Goal: Task Accomplishment & Management: Use online tool/utility

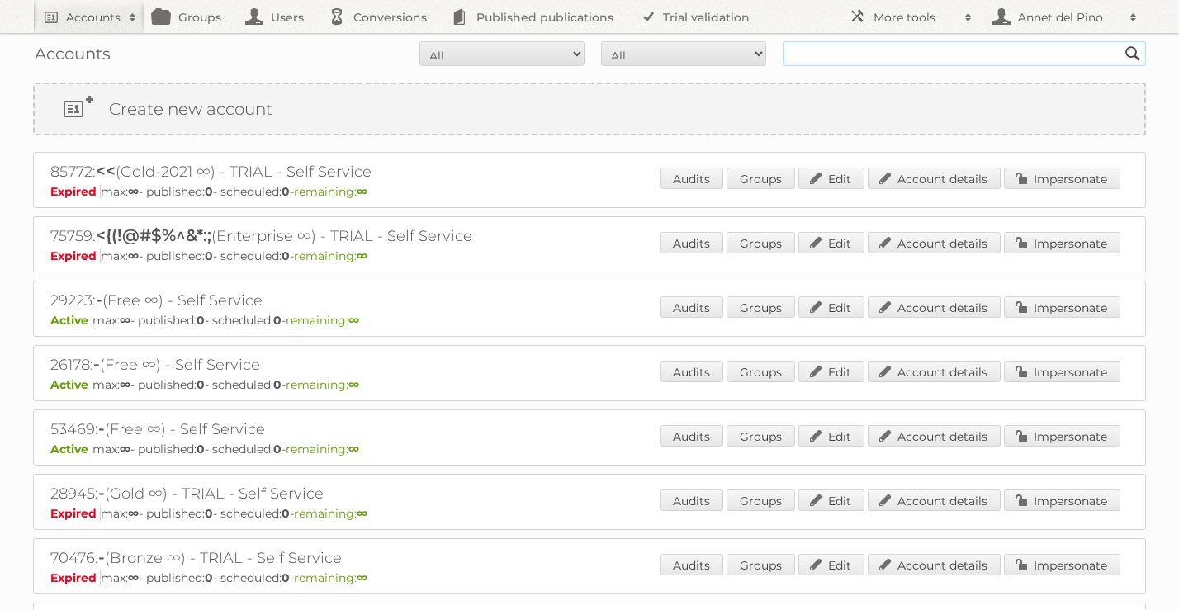
click at [789, 57] on input "text" at bounding box center [963, 53] width 363 height 25
paste input "82900"
type input "82900"
click at [1120, 41] on input "Search" at bounding box center [1132, 53] width 25 height 25
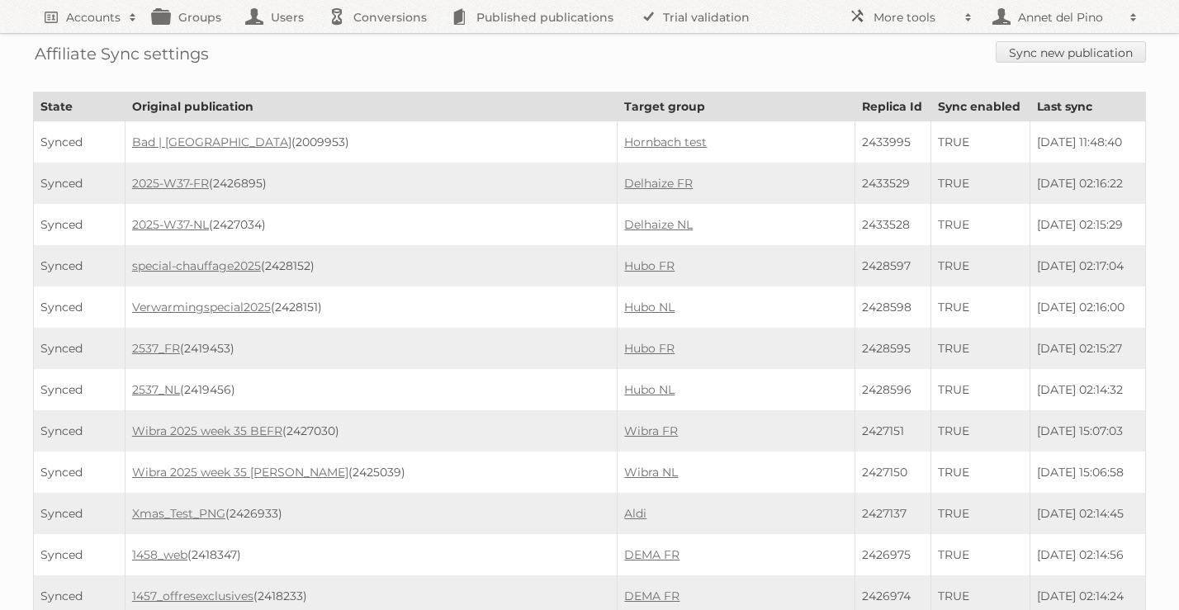
click at [1029, 56] on link "Sync new publication" at bounding box center [1070, 51] width 150 height 21
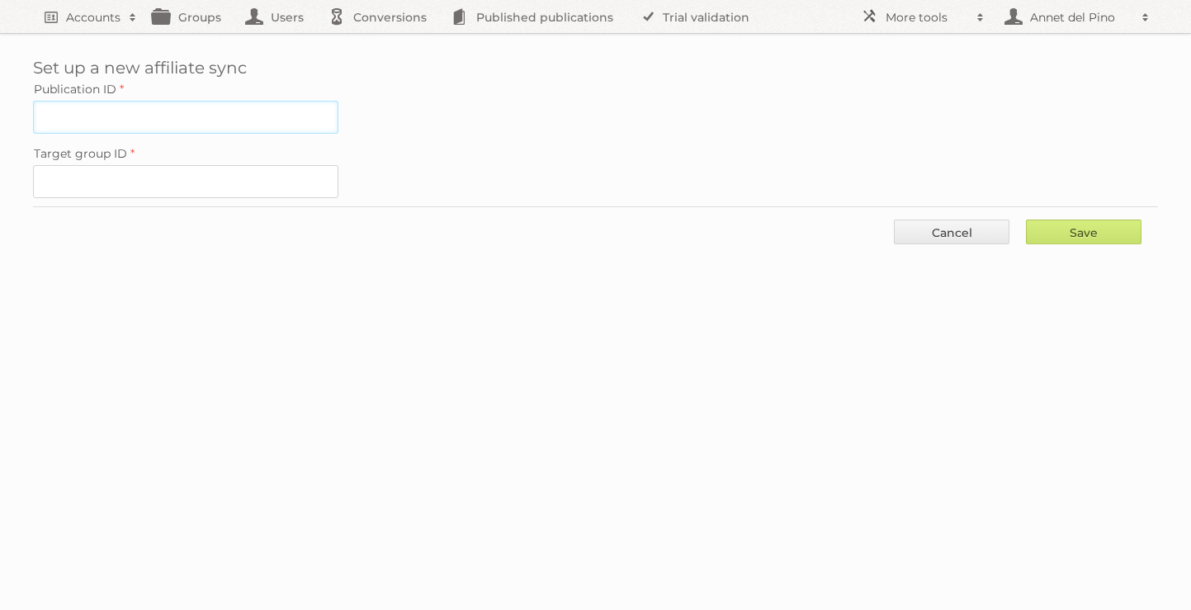
click at [272, 110] on input "Publication ID" at bounding box center [185, 117] width 305 height 33
paste input "2428530"
type input "2428530"
click at [210, 187] on input "Target group ID" at bounding box center [185, 181] width 305 height 33
paste input "19796"
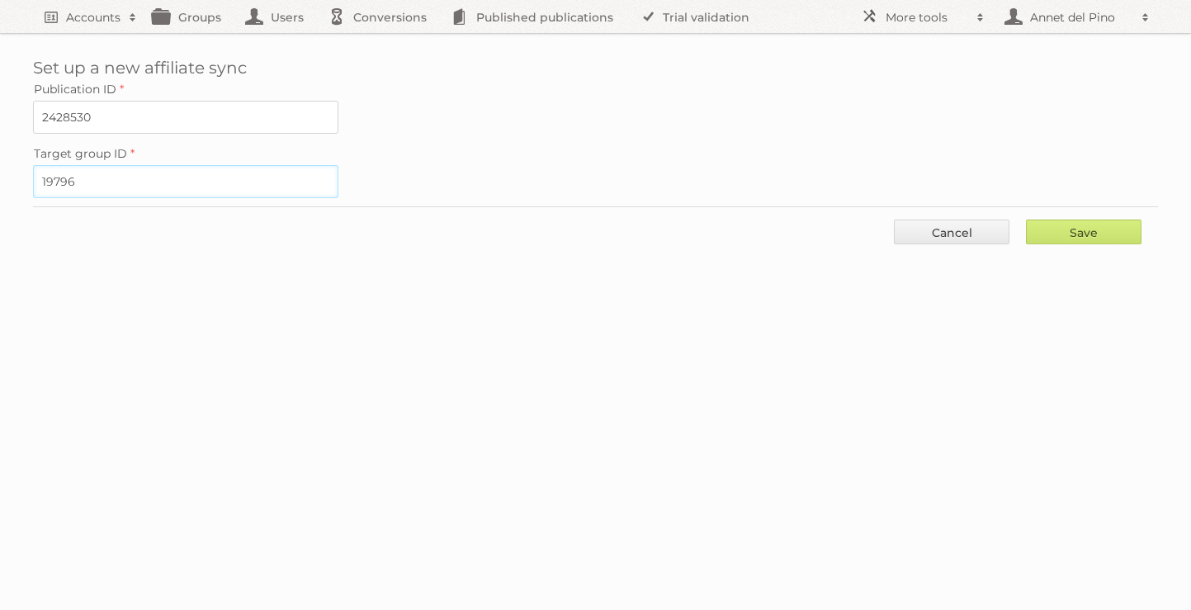
type input "19796"
click at [1081, 228] on input "Save" at bounding box center [1084, 232] width 116 height 25
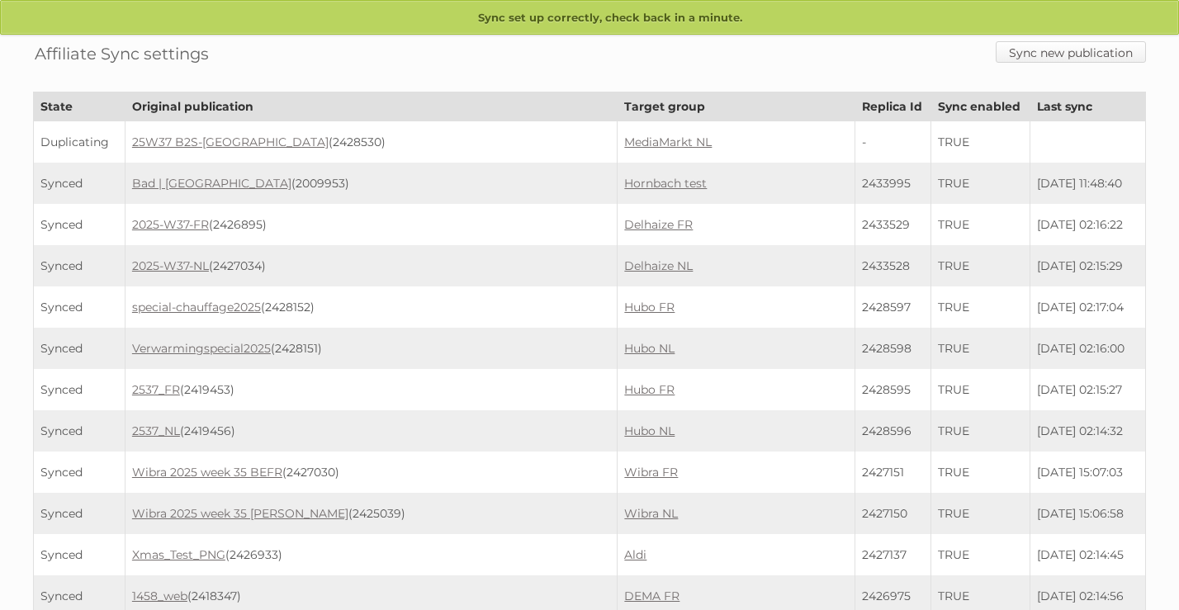
click at [1043, 57] on link "Sync new publication" at bounding box center [1070, 51] width 150 height 21
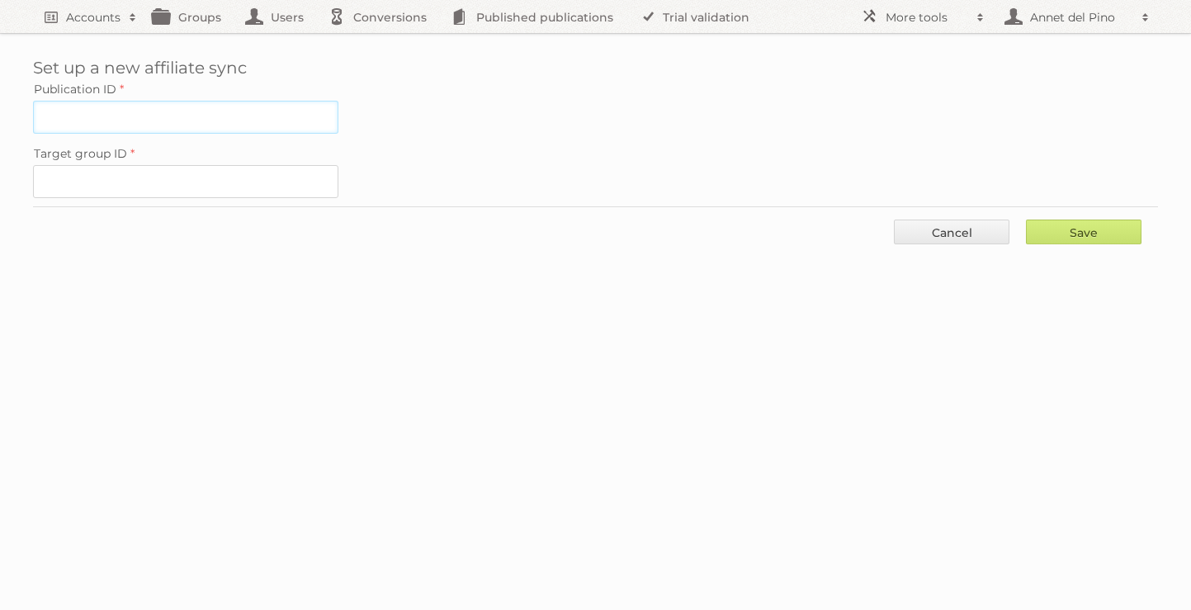
click at [279, 123] on input "Publication ID" at bounding box center [185, 117] width 305 height 33
paste input "2428529"
type input "2428529"
click at [213, 190] on input "Target group ID" at bounding box center [185, 181] width 305 height 33
paste input "11964"
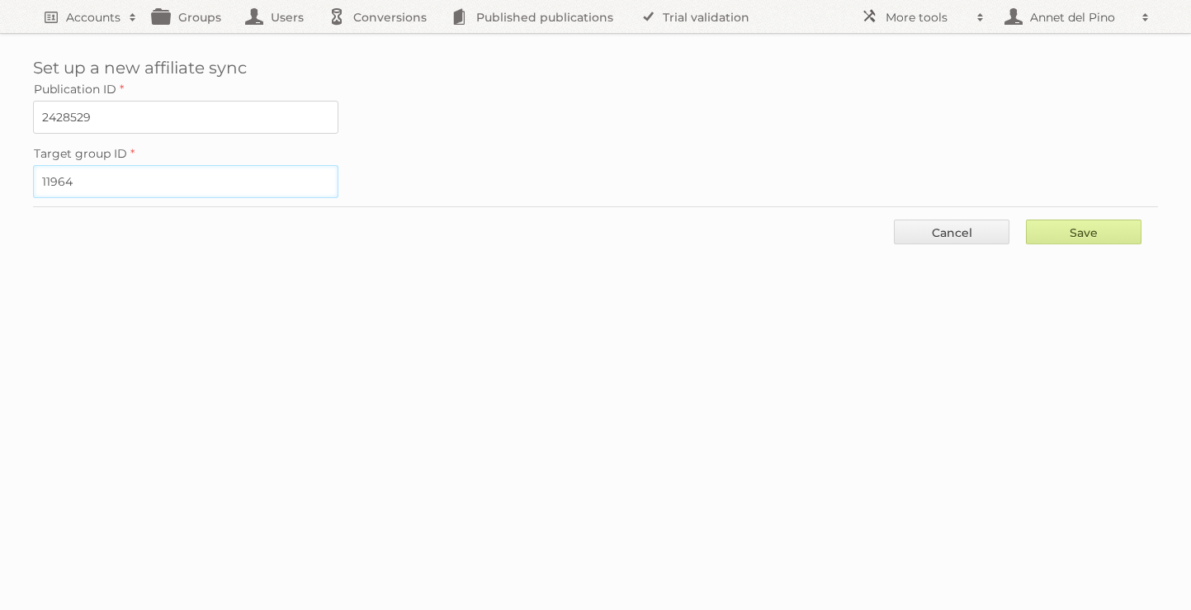
type input "11964"
click at [1070, 223] on input "Save" at bounding box center [1084, 232] width 116 height 25
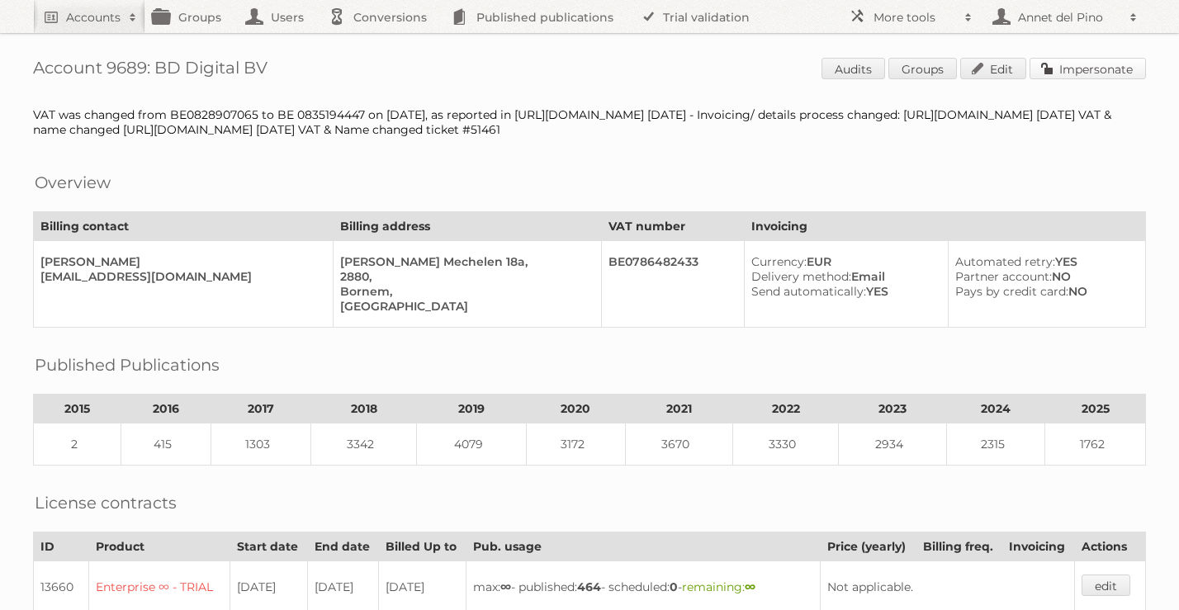
click at [1079, 68] on link "Impersonate" at bounding box center [1087, 68] width 116 height 21
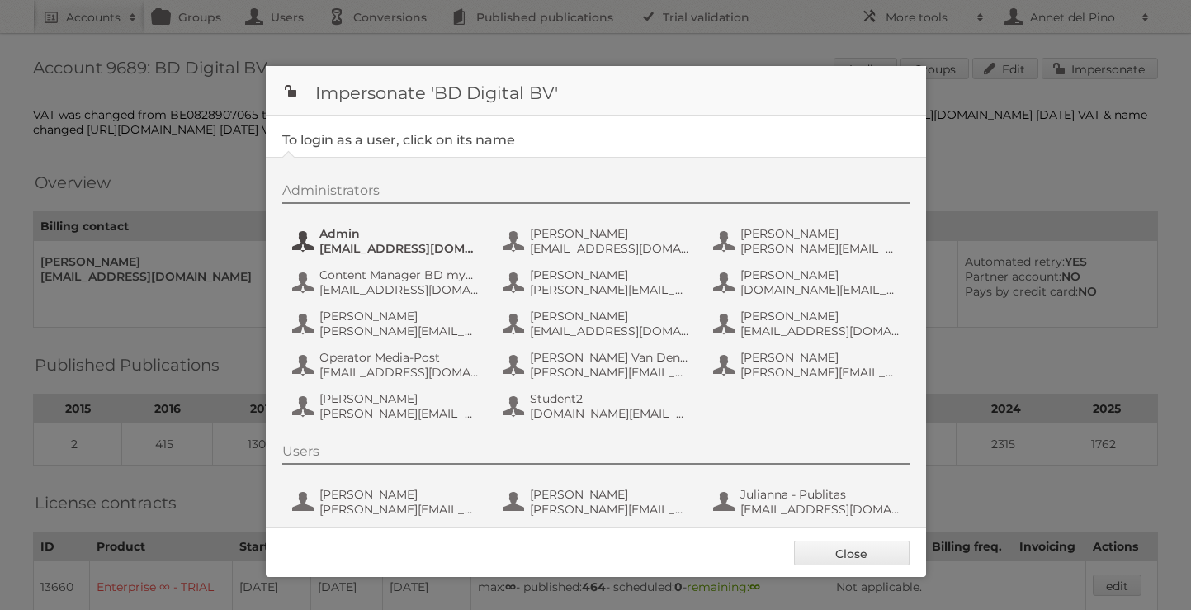
click at [349, 248] on span "admin@agilys.com" at bounding box center [399, 248] width 160 height 15
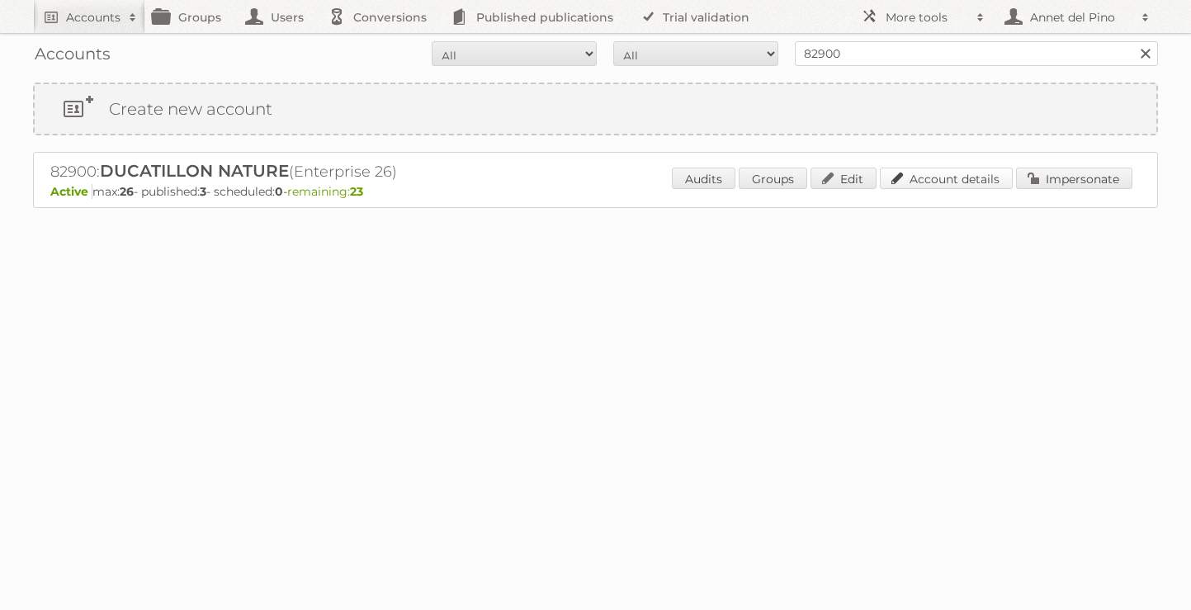
click at [983, 178] on link "Account details" at bounding box center [946, 178] width 133 height 21
